Goal: Information Seeking & Learning: Learn about a topic

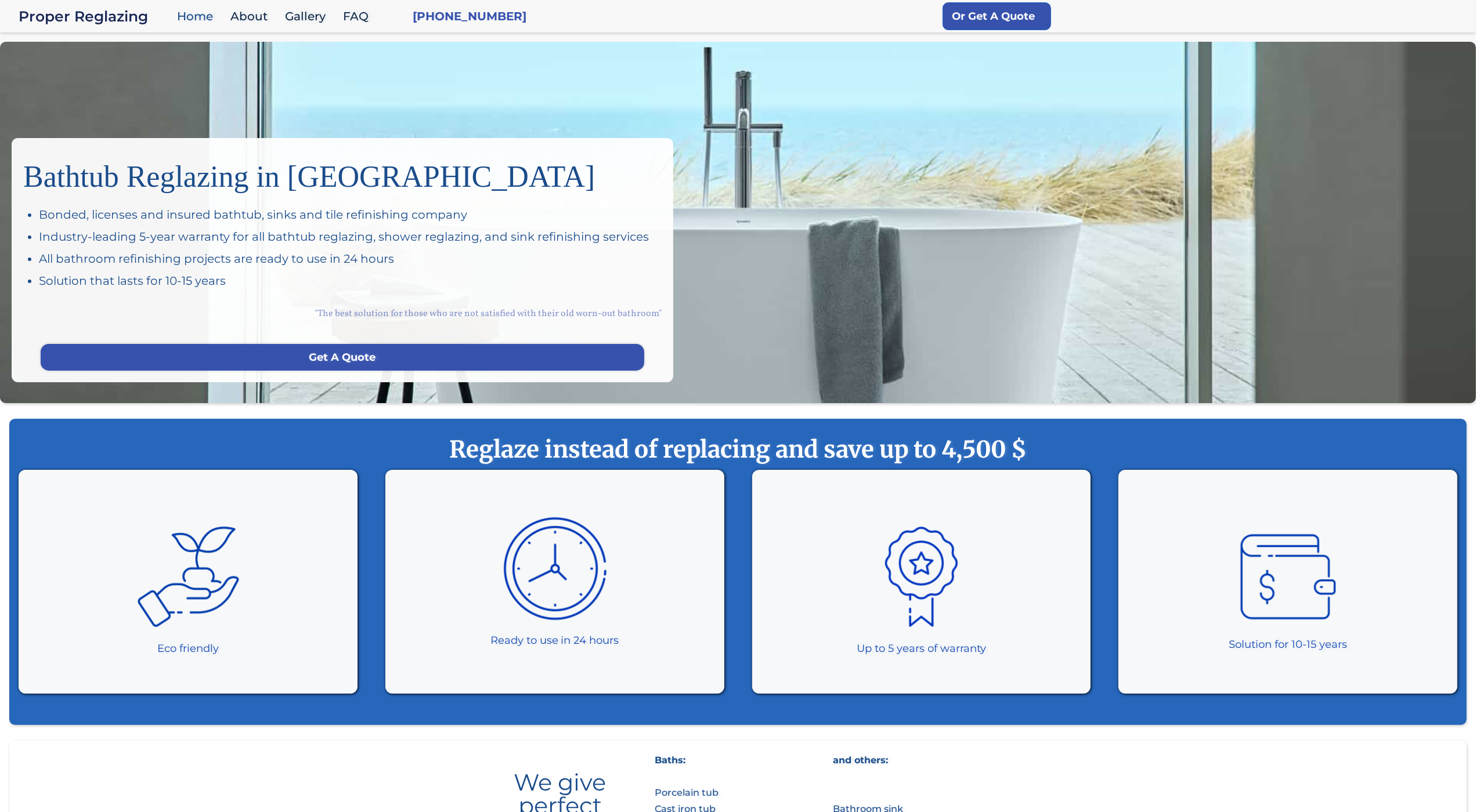
click at [84, 63] on div "Bathtub Reglazing in San Francisco Bonded, licenses and insured bathtub, sinks …" at bounding box center [738, 222] width 1476 height 361
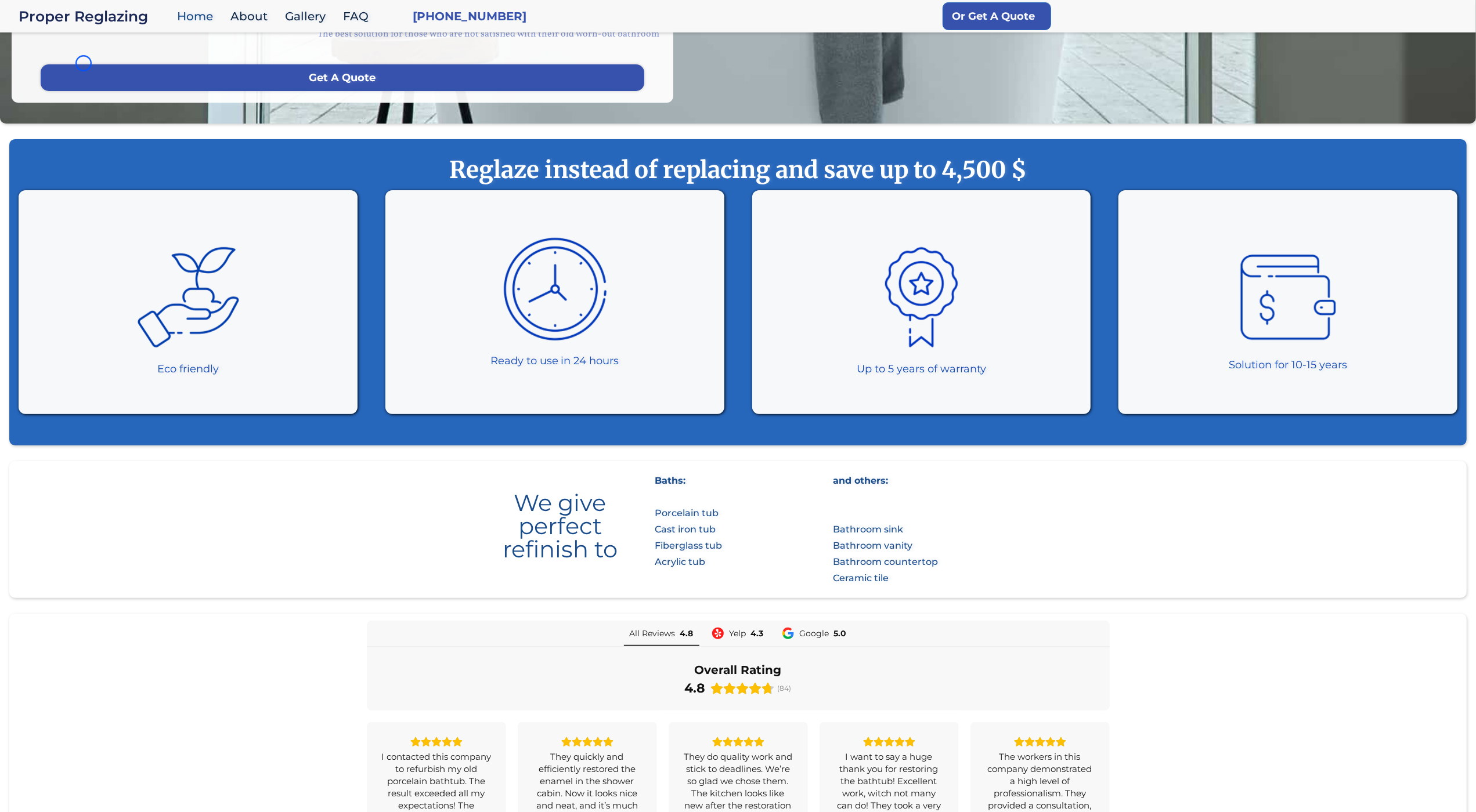
scroll to position [301, 0]
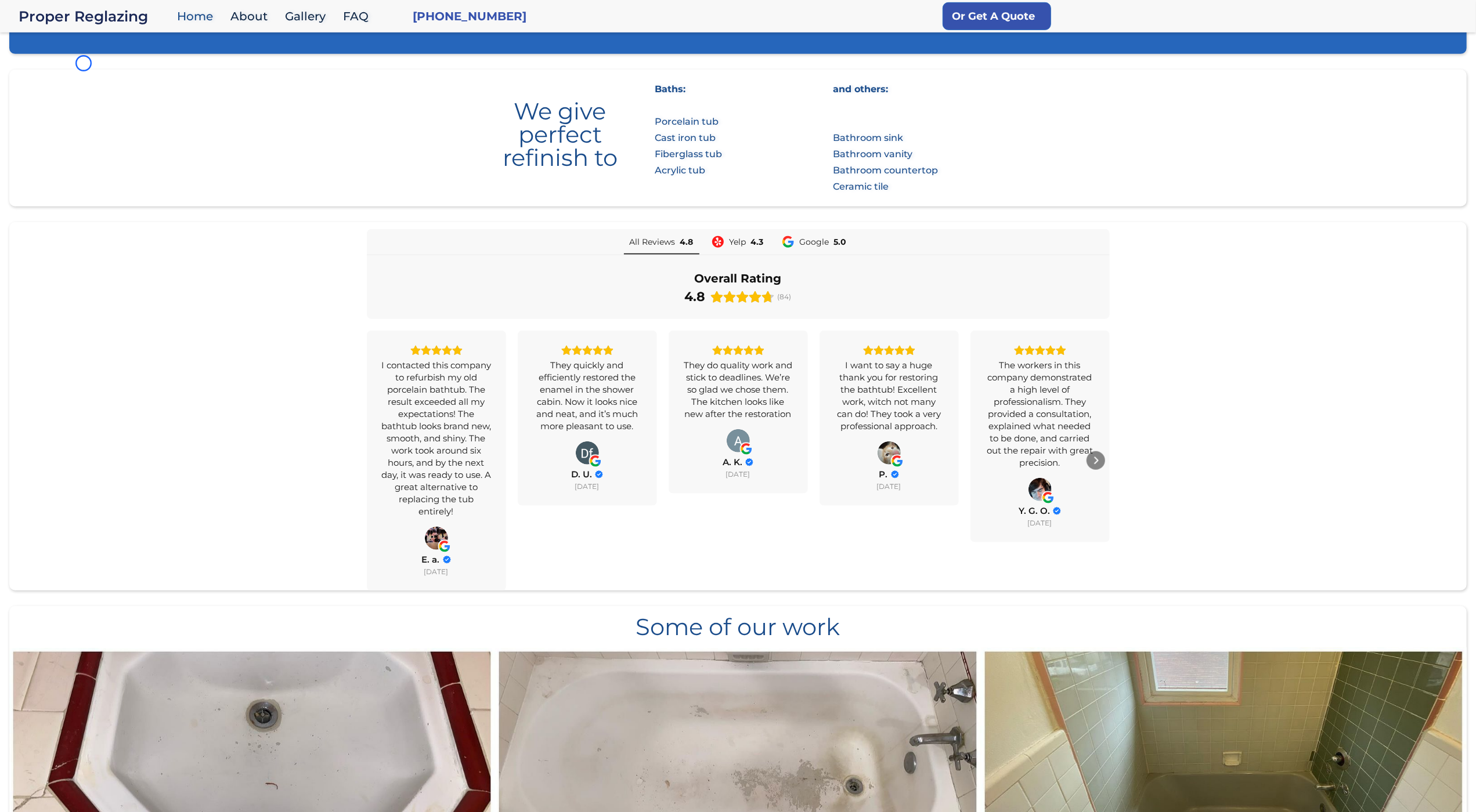
click at [84, 69] on section "We give perfect refinish to Baths: Porcelain tub Cast iron tub Fiberglass tub A…" at bounding box center [738, 138] width 1457 height 137
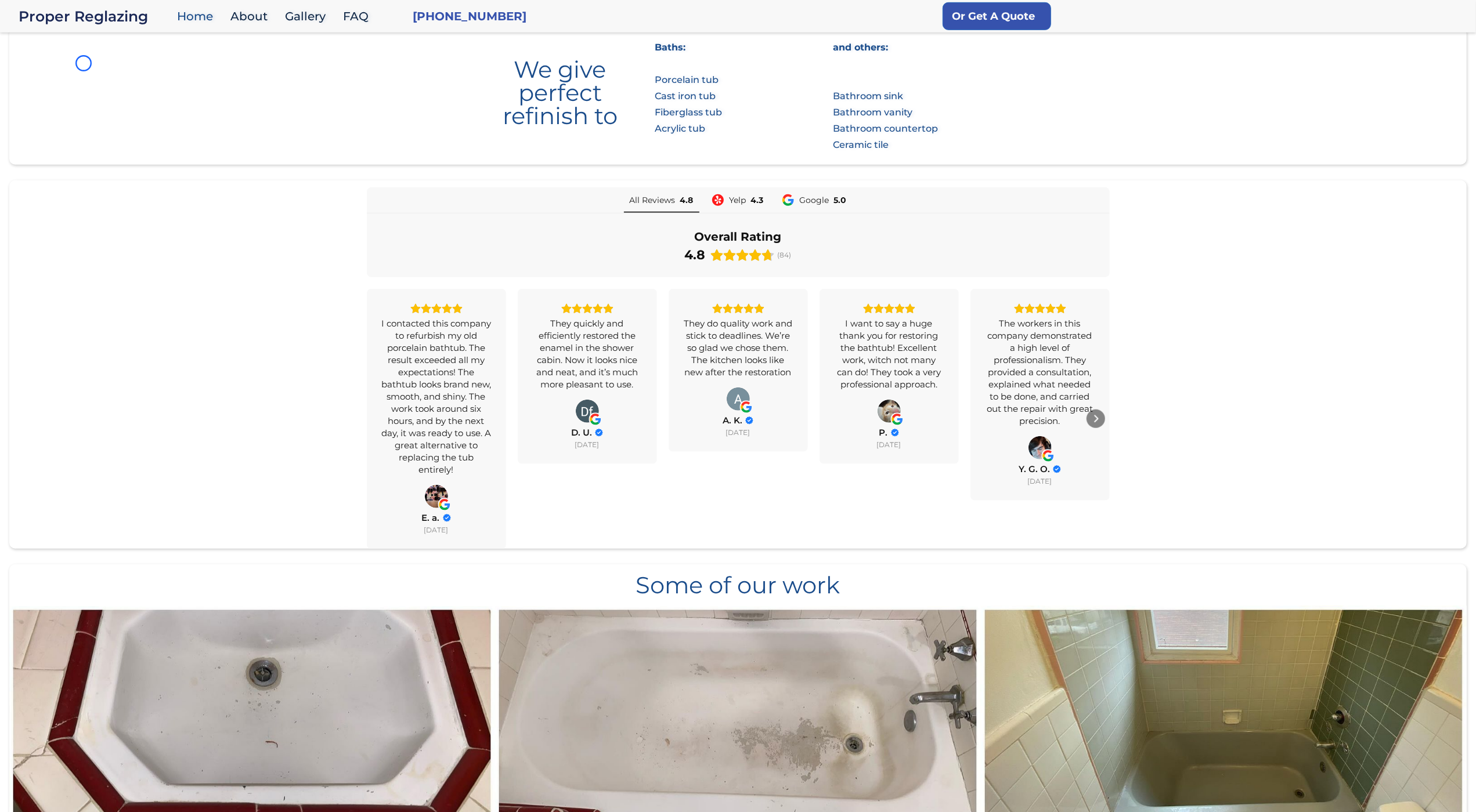
click at [73, 74] on section "We give perfect refinish to Baths: Porcelain tub Cast iron tub Fiberglass tub A…" at bounding box center [738, 96] width 1457 height 137
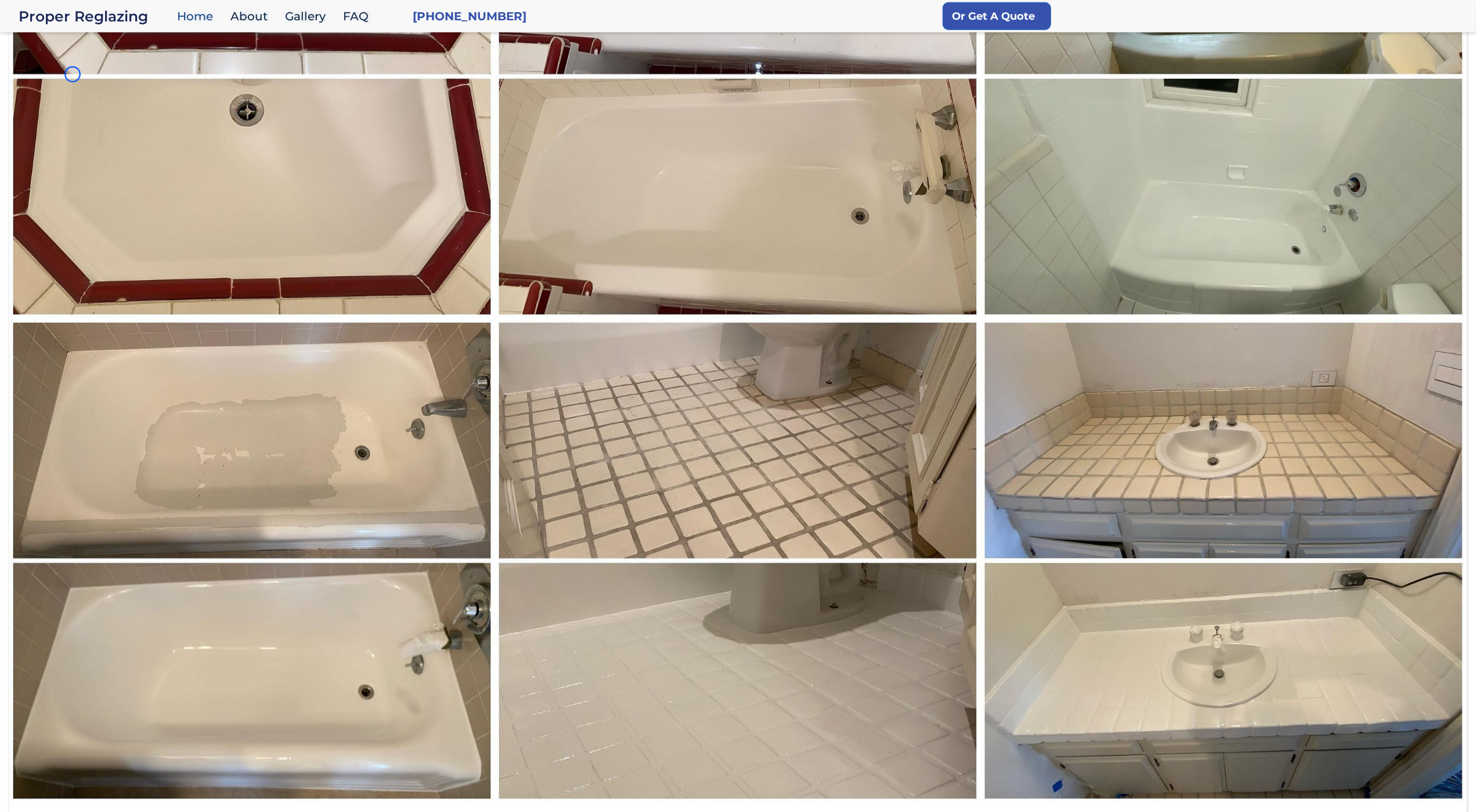
scroll to position [1544, 0]
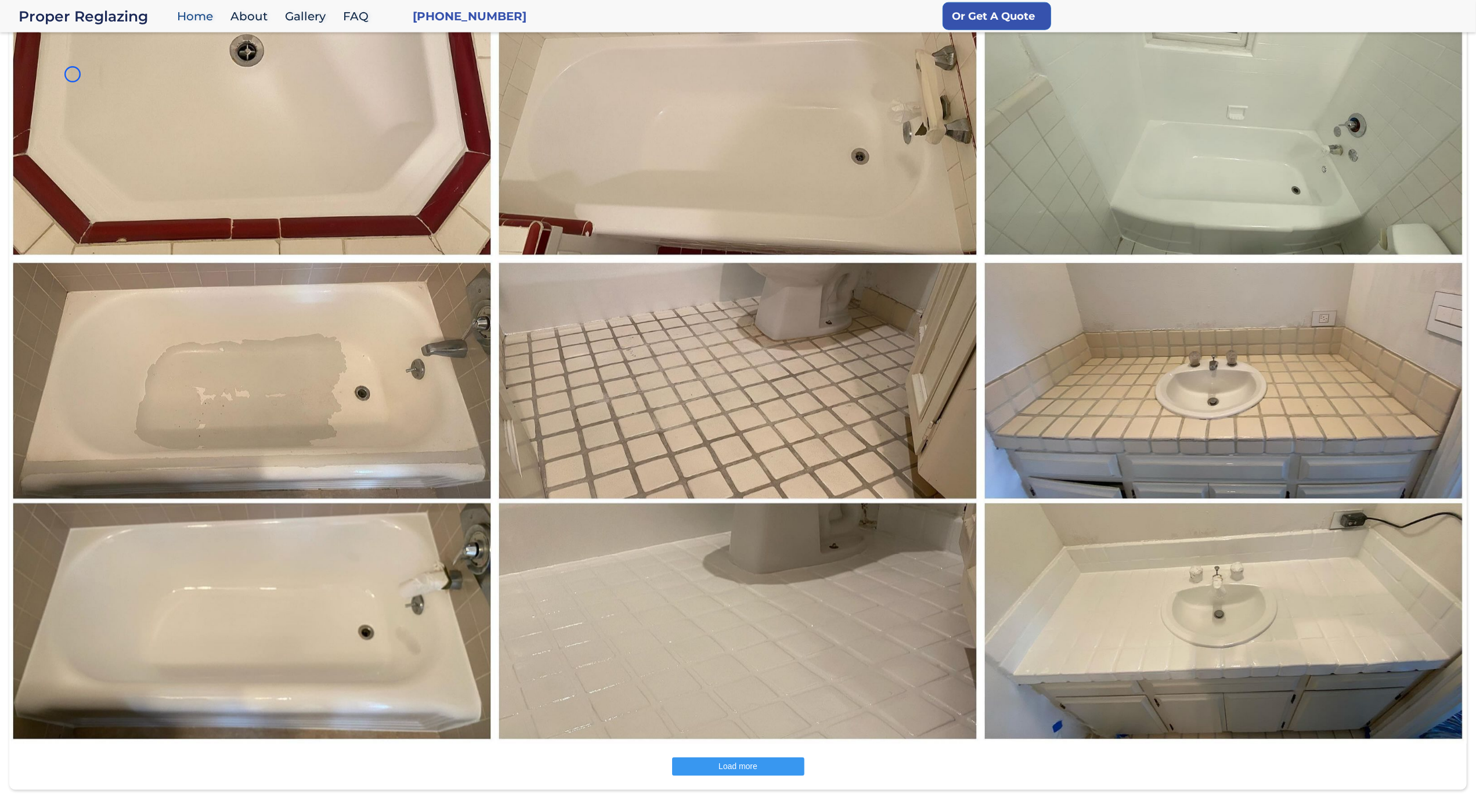
click at [73, 74] on img at bounding box center [252, 17] width 487 height 485
click at [106, 66] on img at bounding box center [252, 17] width 487 height 485
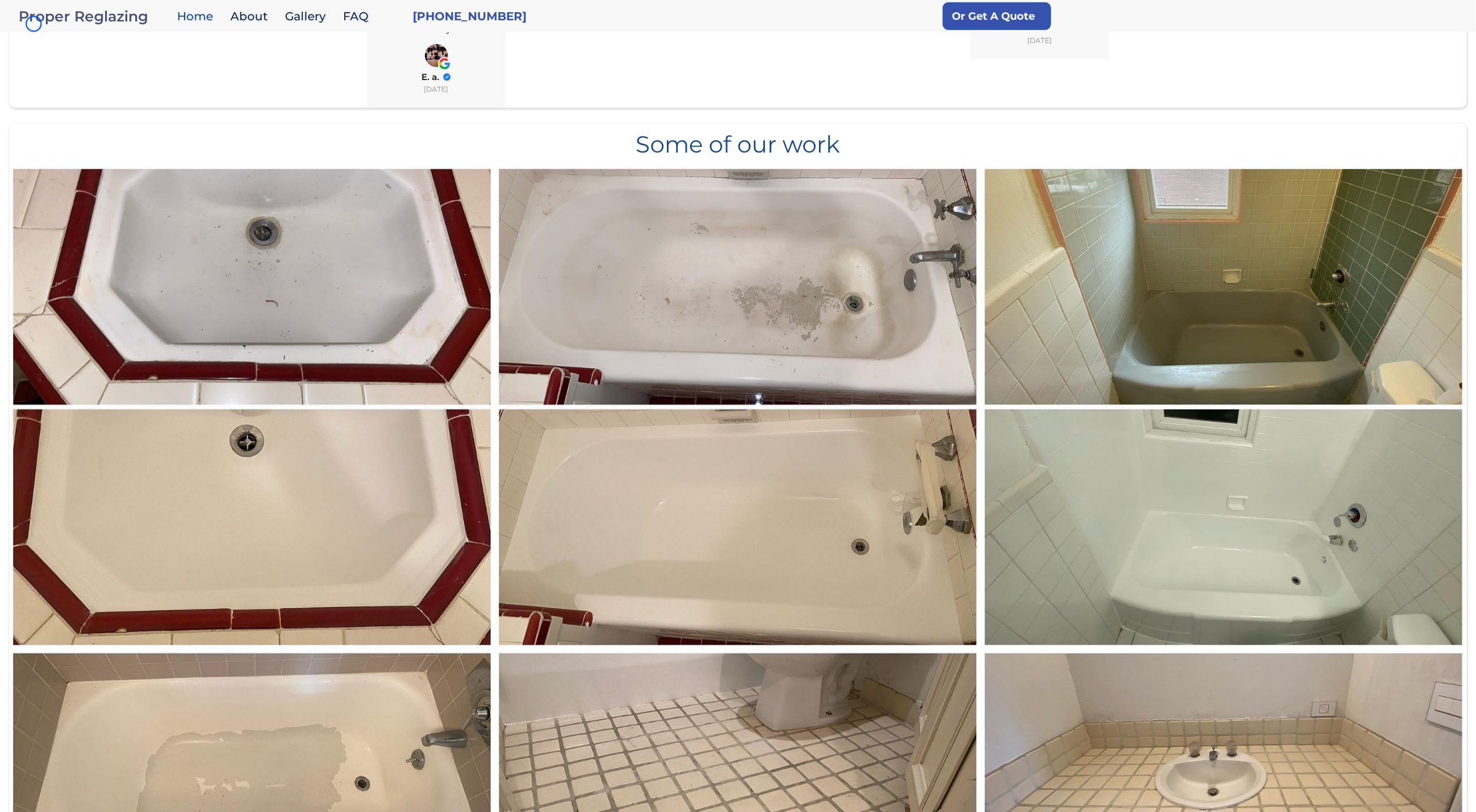
click at [33, 24] on div "Proper Reglazing" at bounding box center [95, 16] width 153 height 16
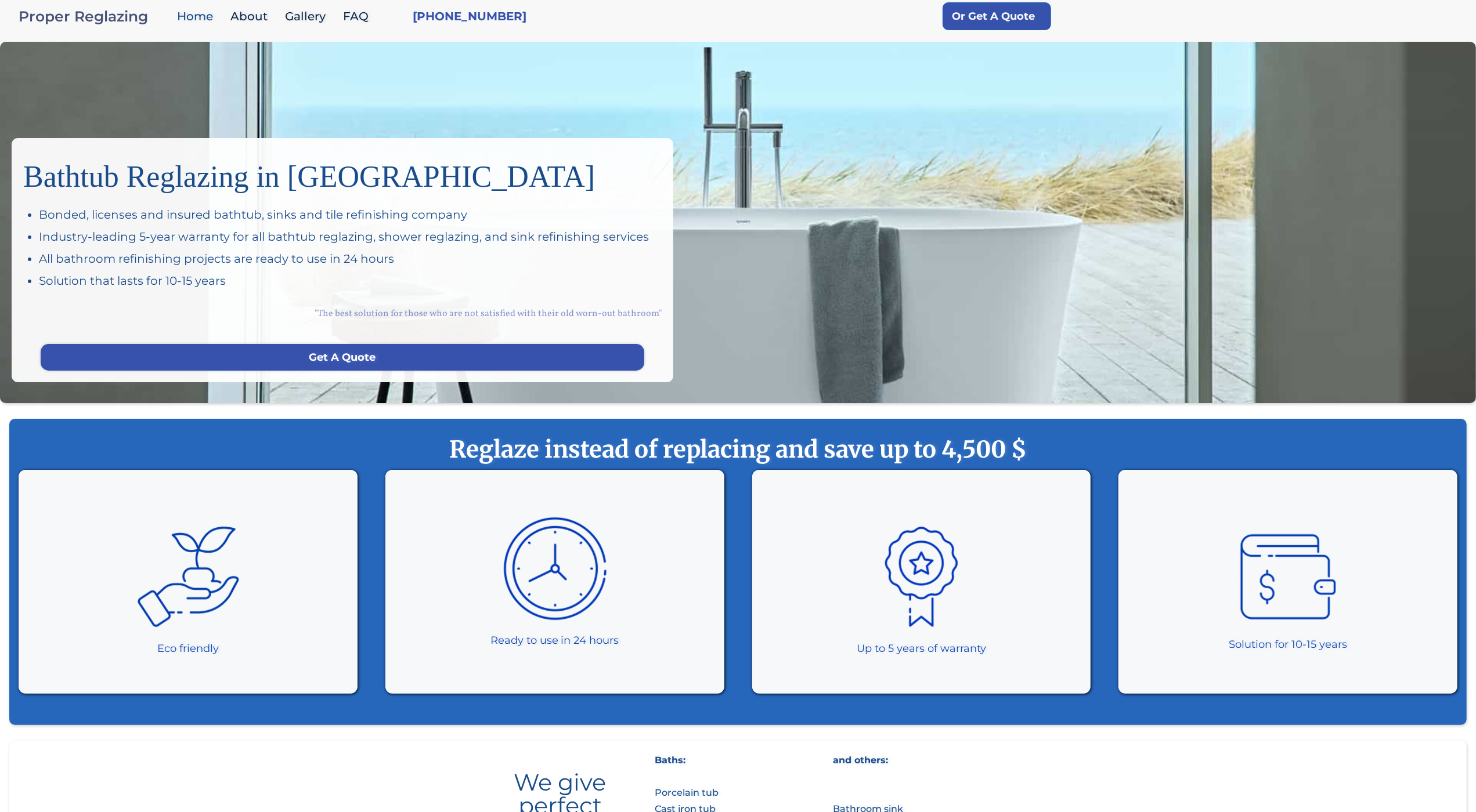
click at [33, 24] on div "Proper Reglazing" at bounding box center [95, 16] width 153 height 16
click at [103, 68] on div "Bathtub Reglazing in [GEOGRAPHIC_DATA] Bonded, licenses and insured bathtub, si…" at bounding box center [738, 222] width 1476 height 361
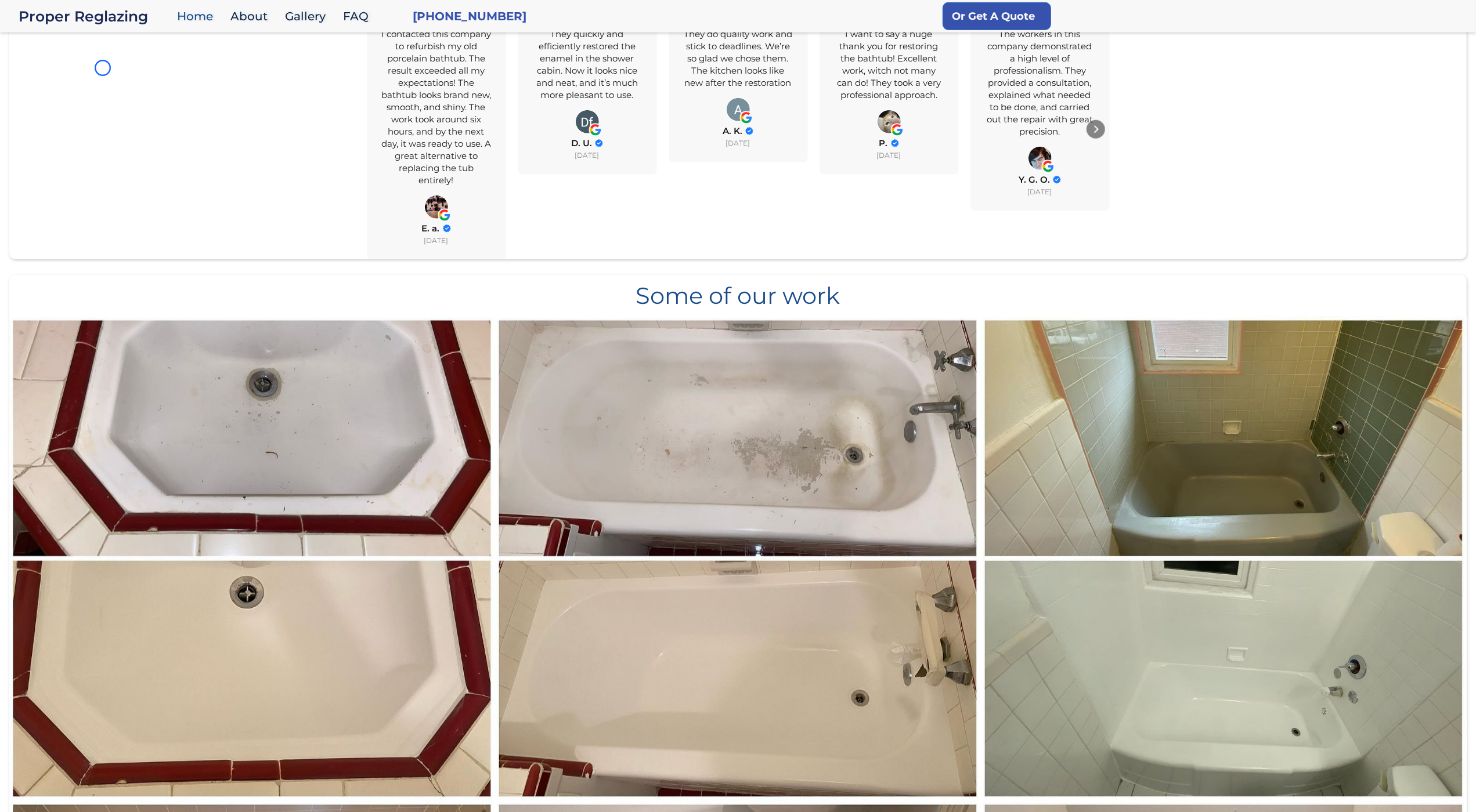
scroll to position [1040, 0]
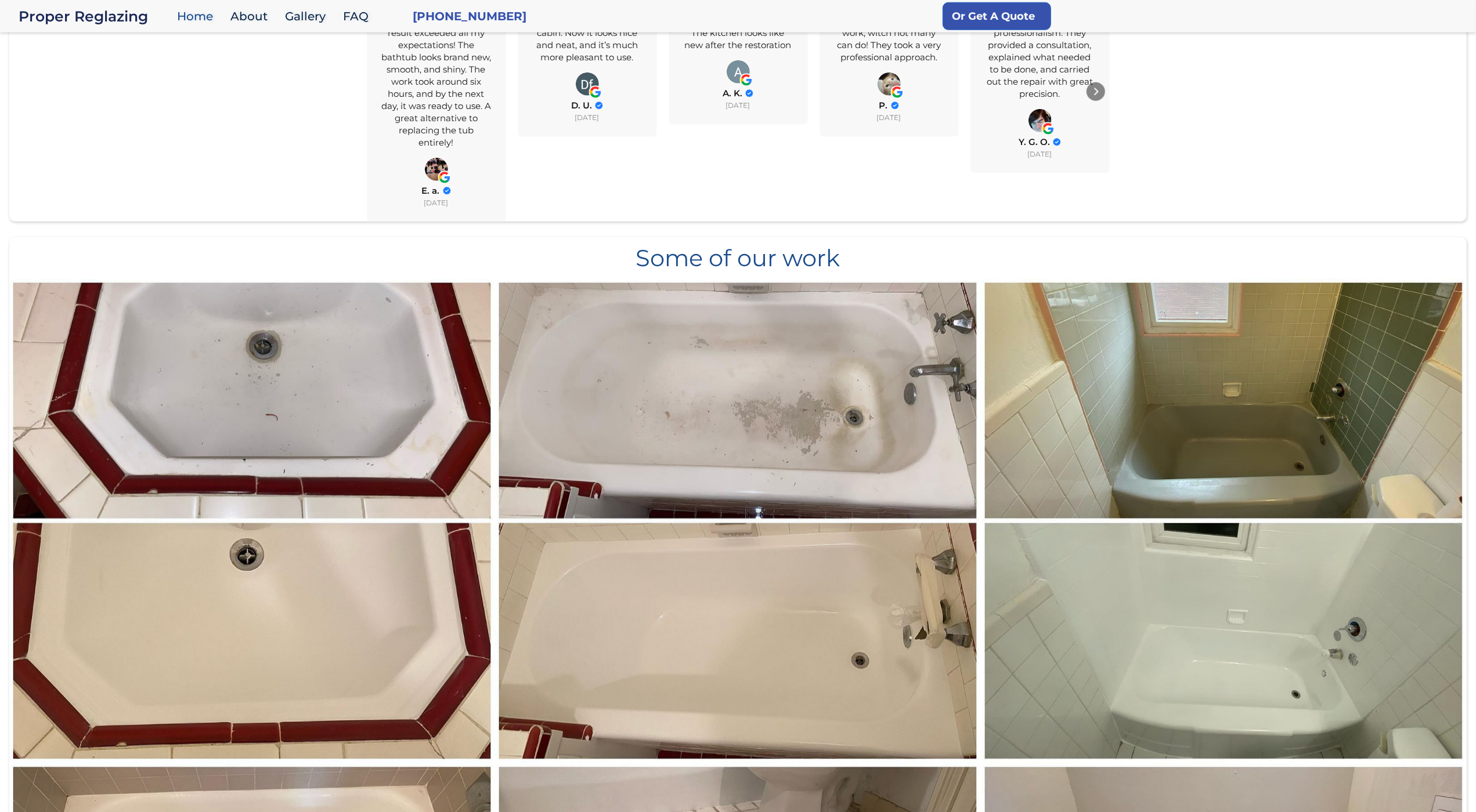
click at [103, 68] on div "All Reviews 4.8 Yelp 4.3 Google 5.0 Overall Rating 4.8 (84) I contacted this co…" at bounding box center [738, 40] width 1457 height 361
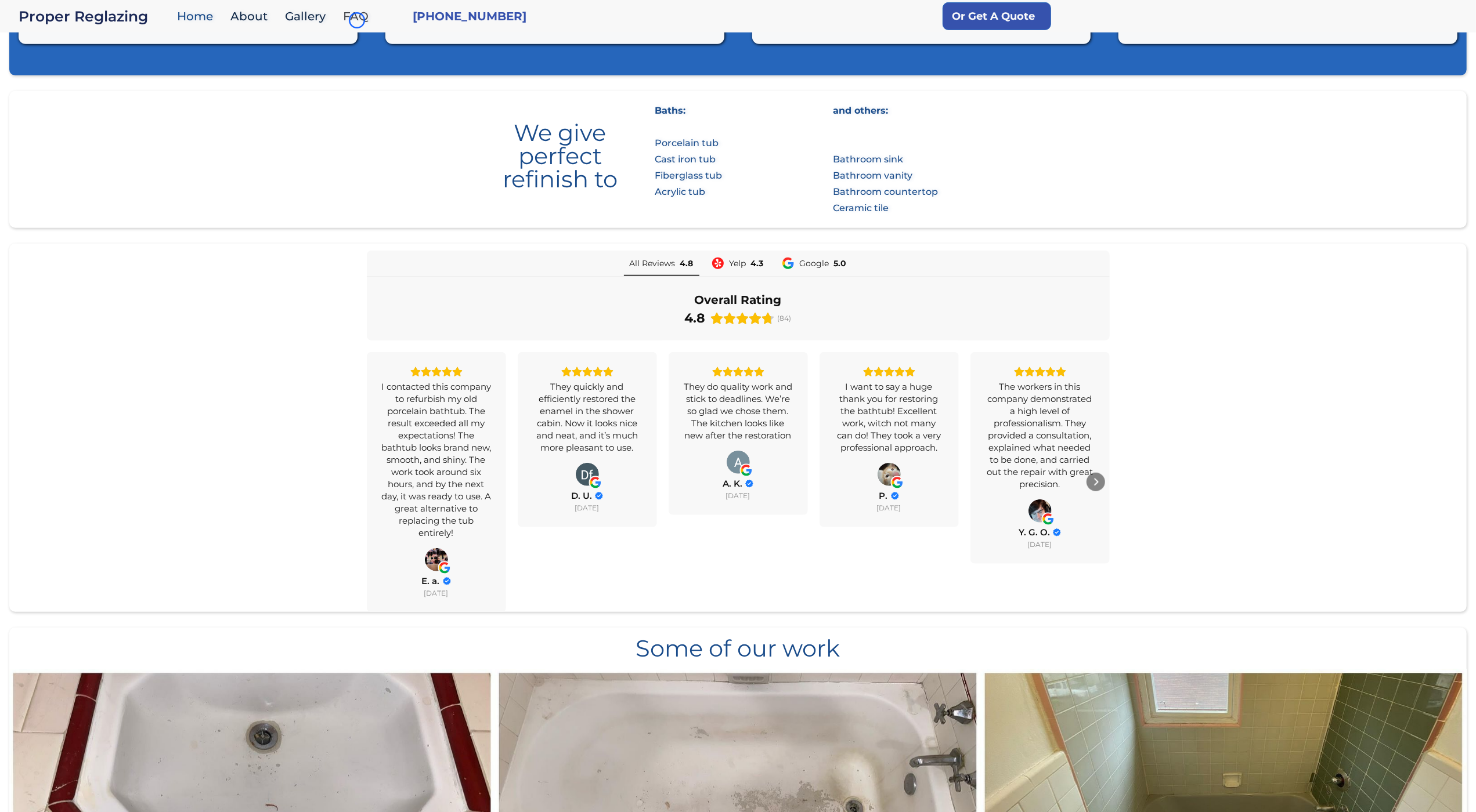
click at [357, 20] on link "FAQ" at bounding box center [358, 17] width 43 height 25
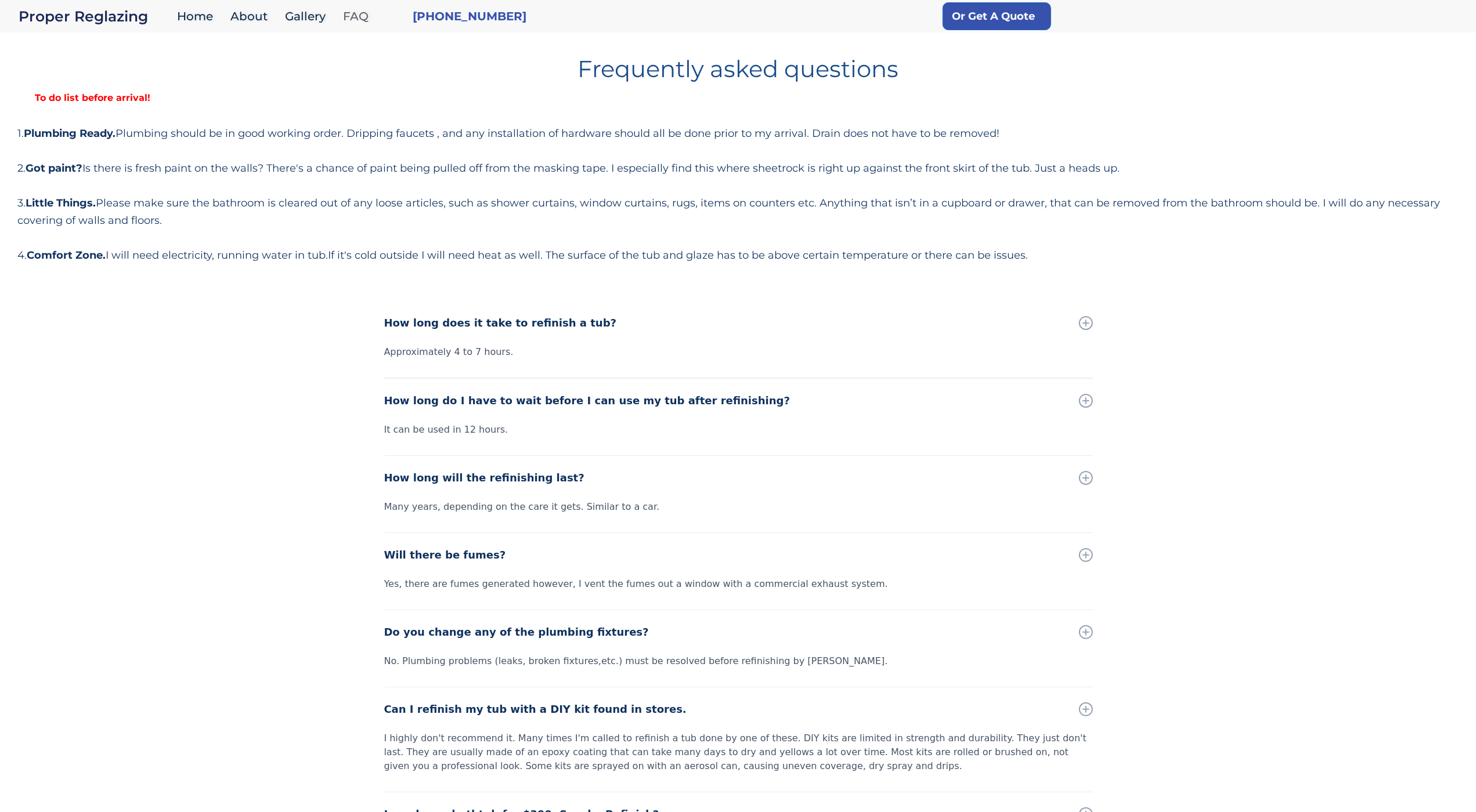
click at [357, 20] on link "FAQ" at bounding box center [358, 17] width 43 height 25
click at [81, 97] on strong "To do list before arrival!" at bounding box center [92, 98] width 150 height 11
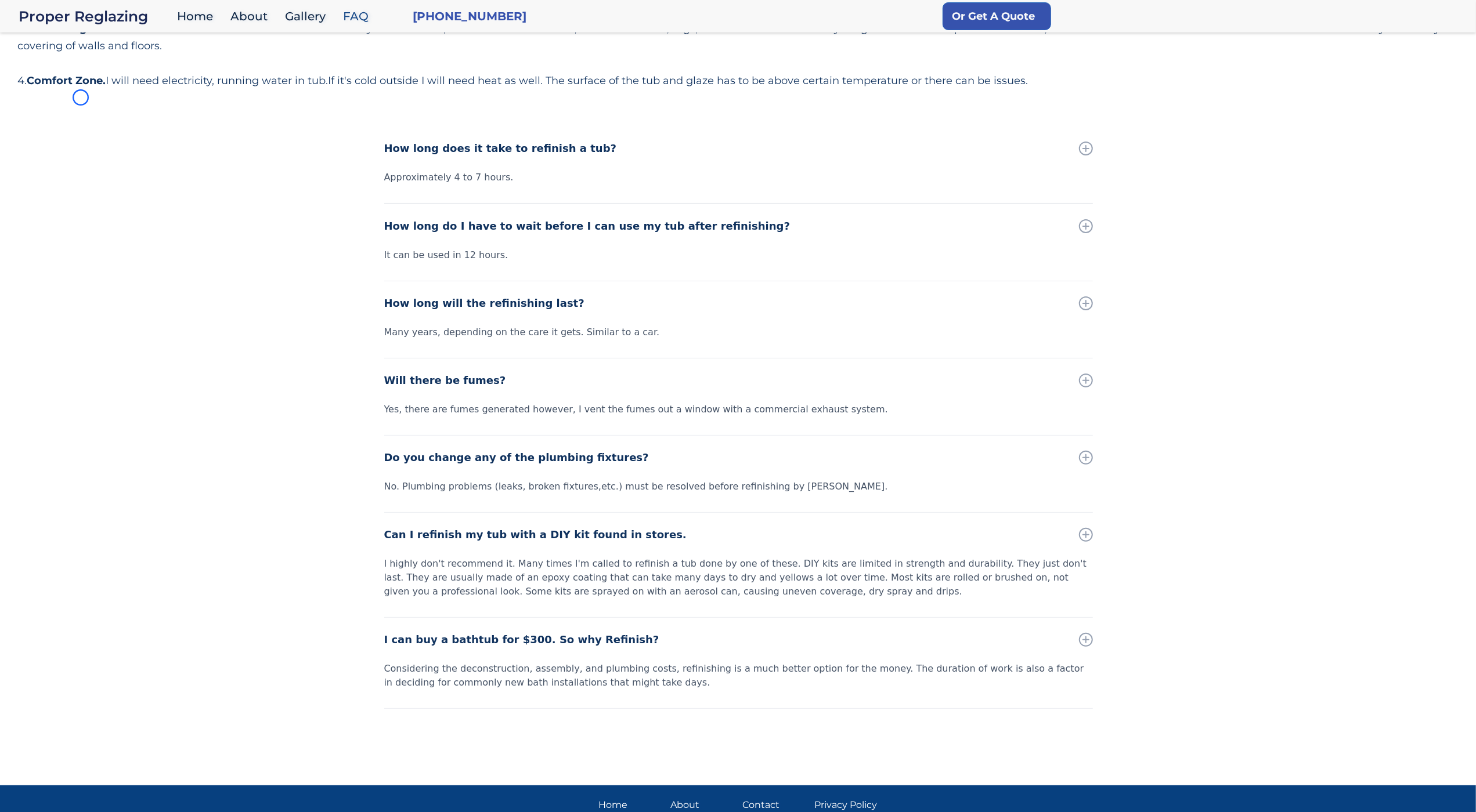
scroll to position [274, 0]
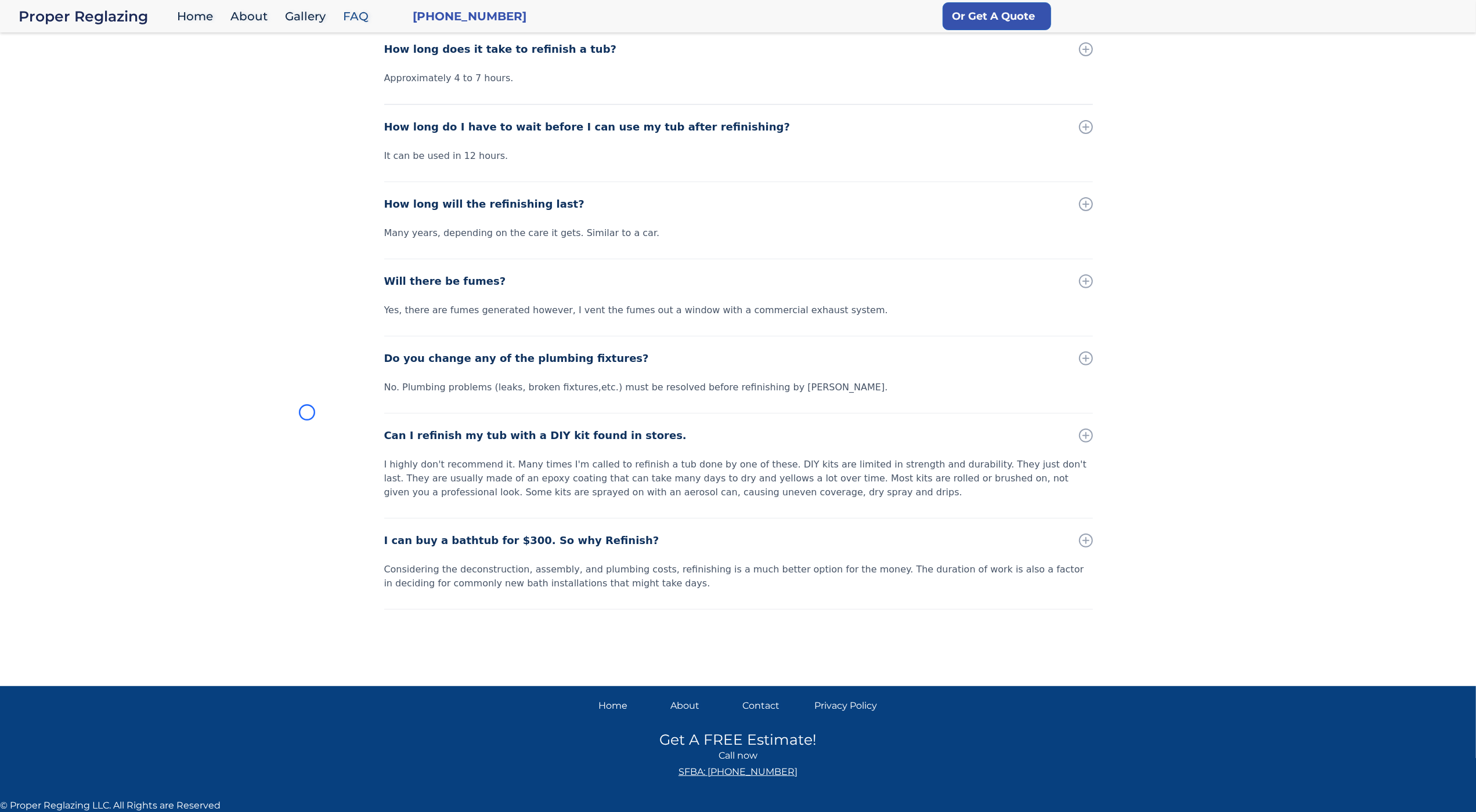
click at [81, 97] on div "How long does it take to refinish a tub? Approximately 4 to 7 hours. How long d…" at bounding box center [738, 351] width 1476 height 647
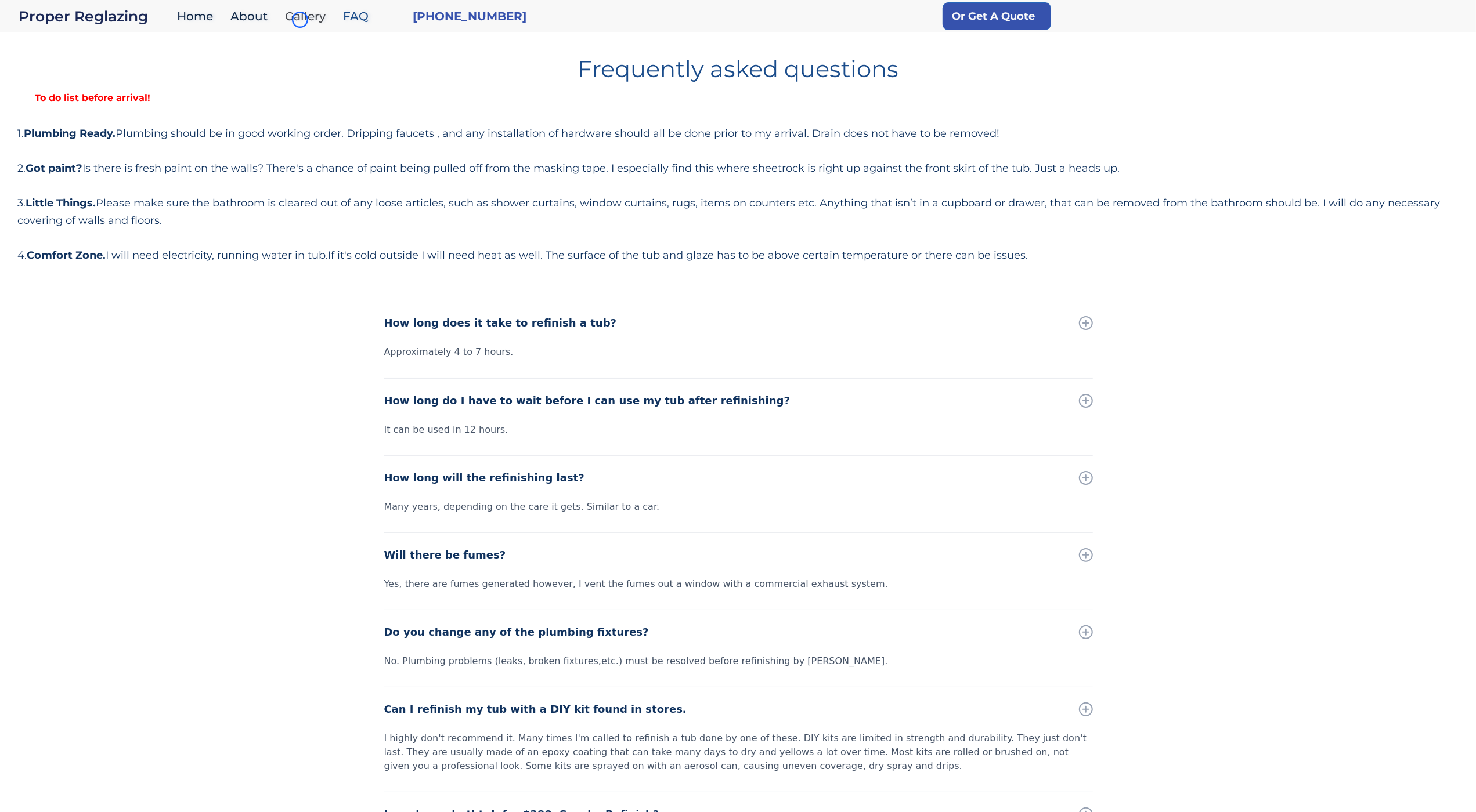
click at [300, 20] on link "Gallery" at bounding box center [308, 17] width 58 height 25
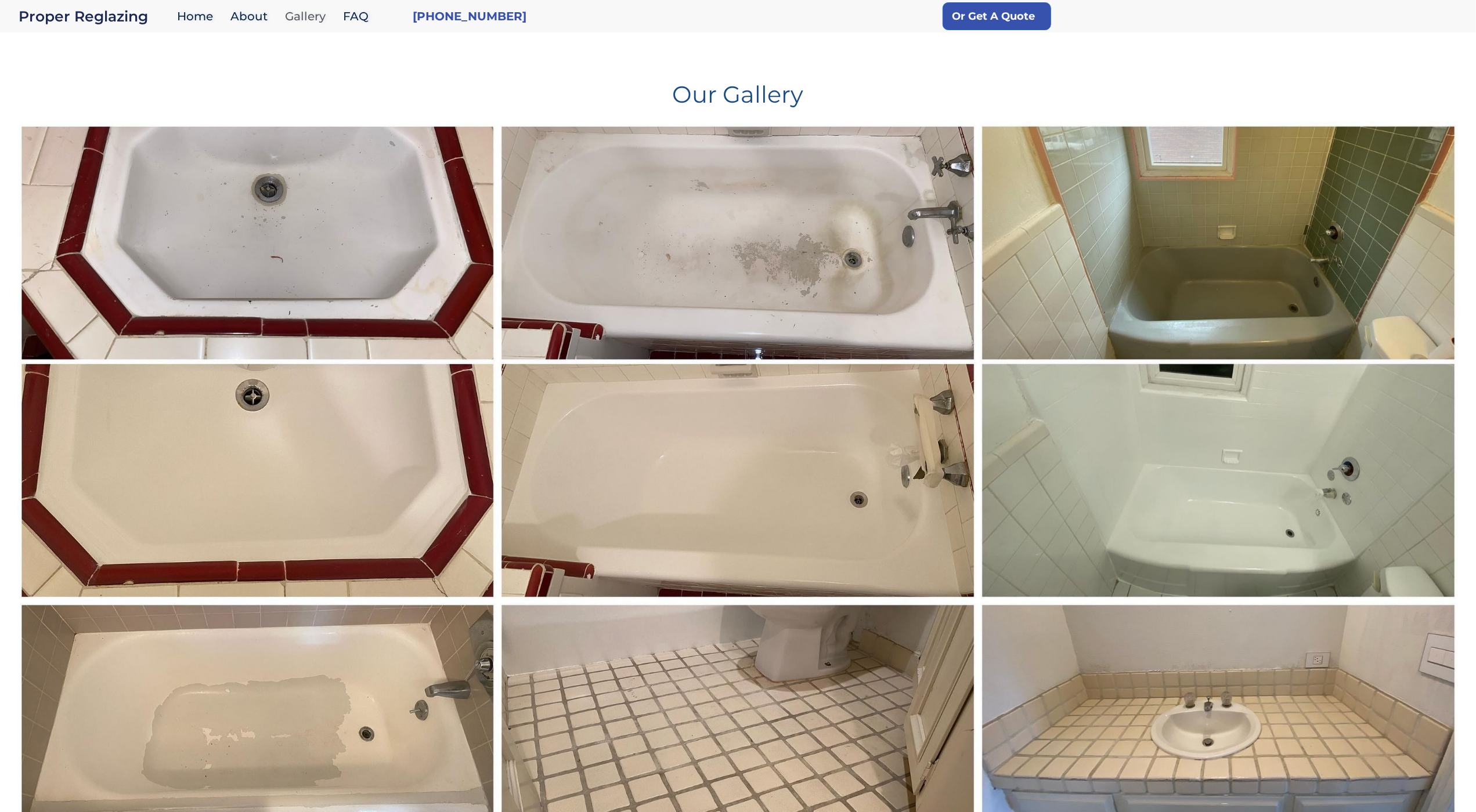
click at [300, 20] on link "Gallery" at bounding box center [308, 17] width 58 height 25
click at [88, 115] on div "Our Gallery" at bounding box center [737, 86] width 1441 height 74
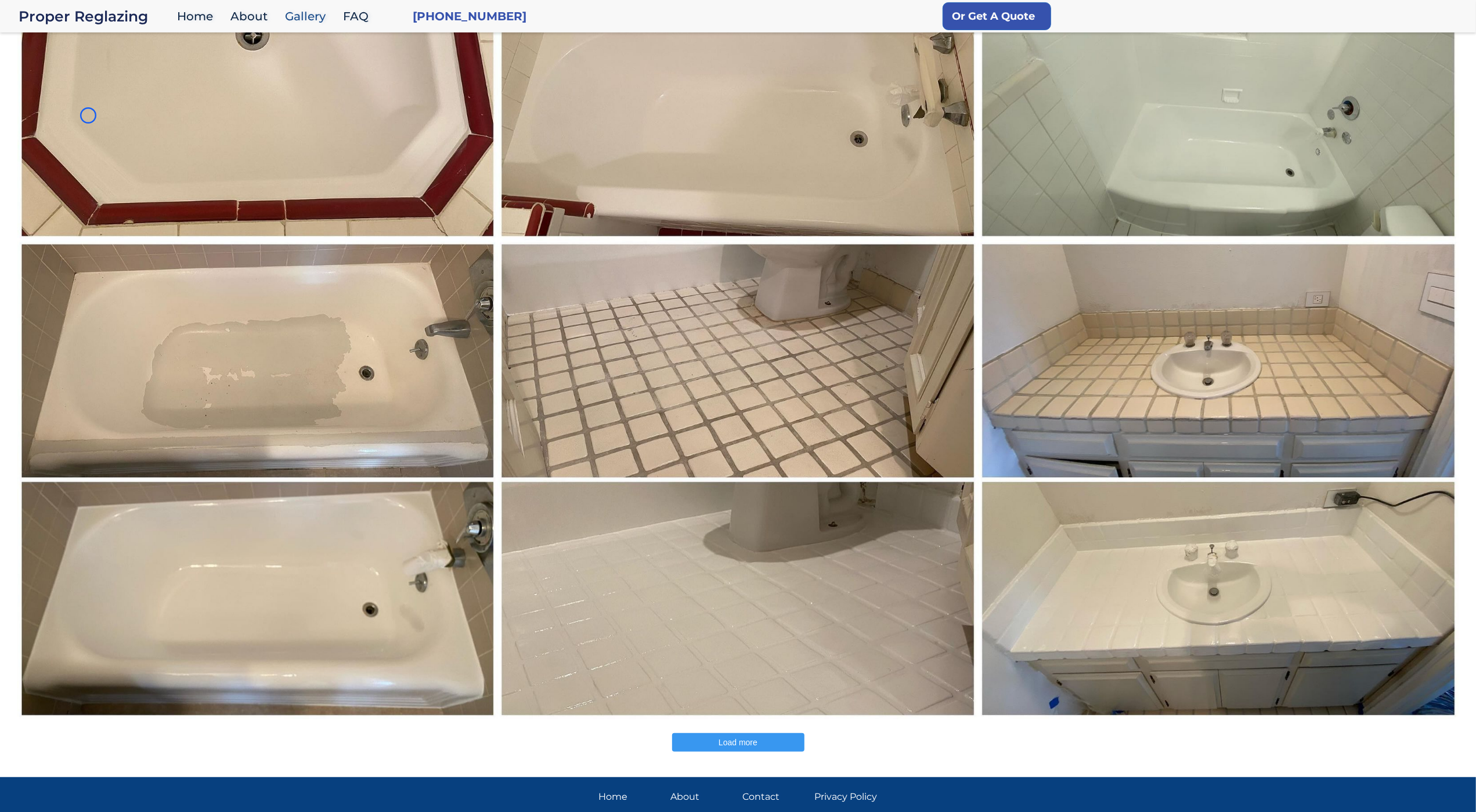
scroll to position [453, 0]
